Goal: Find contact information

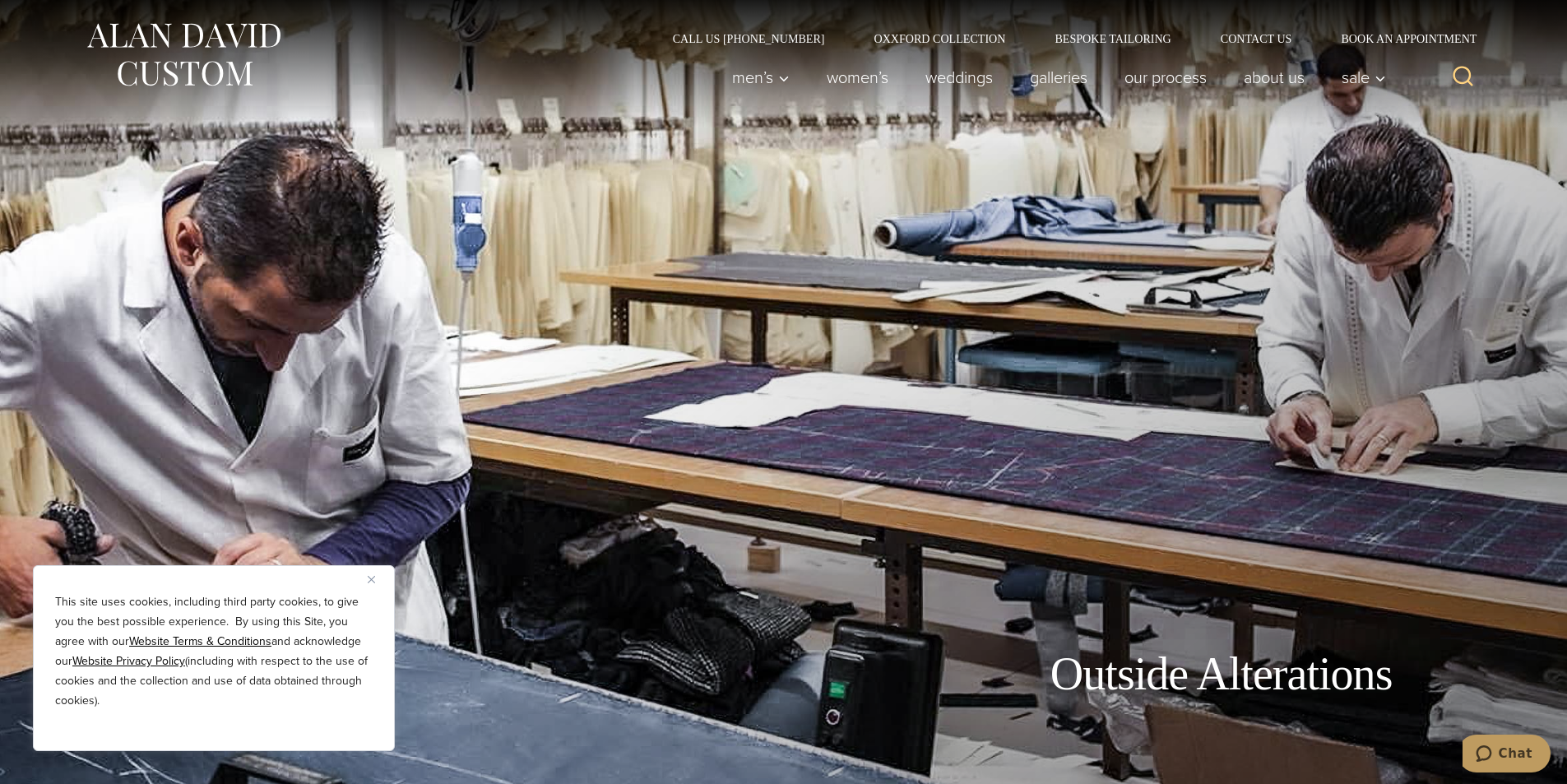
click at [1276, 45] on div "Men’s Custom Suits Custom Tuxedos Custom Sports Coats Custom Trousers Custom Ve…" at bounding box center [1053, 77] width 681 height 66
click at [1274, 40] on link "Contact Us" at bounding box center [1256, 39] width 121 height 12
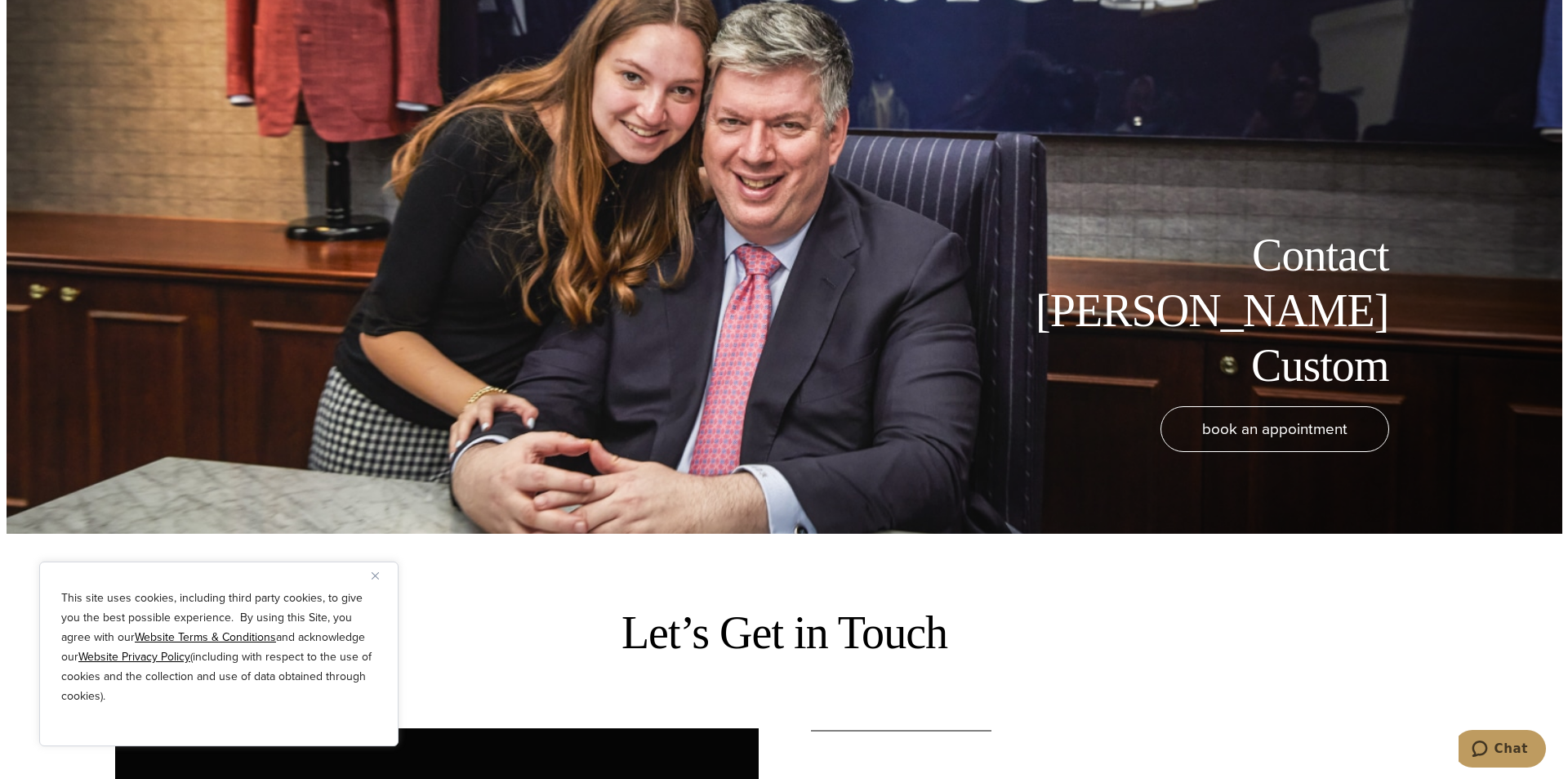
scroll to position [898, 0]
